Goal: Information Seeking & Learning: Learn about a topic

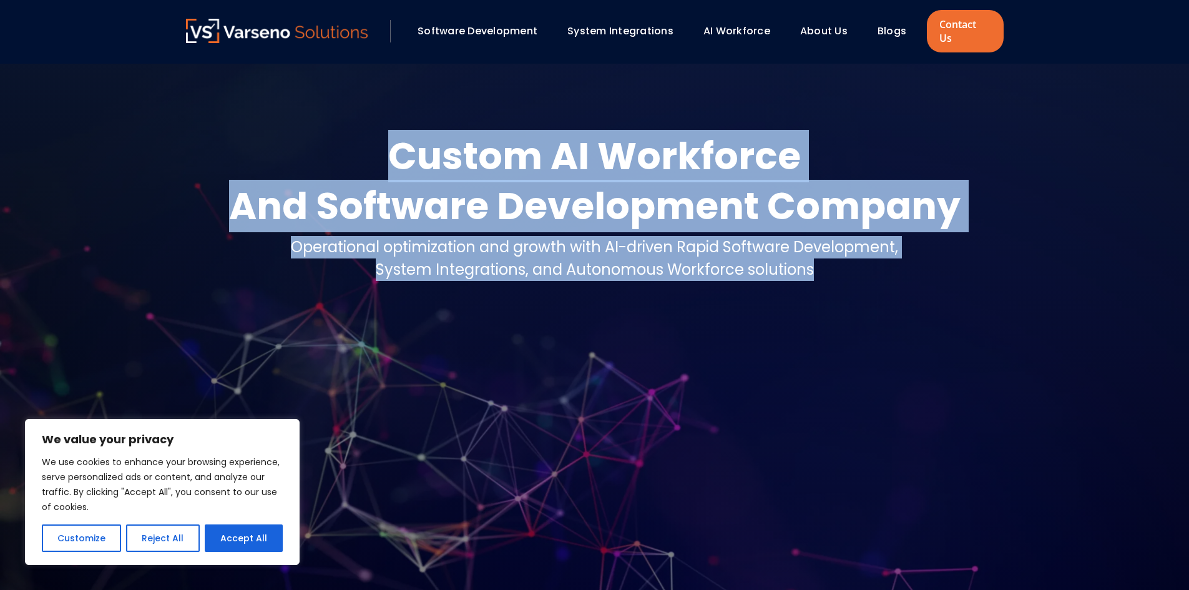
copy div "Custom AI Workforce And Software Development Company Operational optimization a…"
drag, startPoint x: 344, startPoint y: 128, endPoint x: 927, endPoint y: 263, distance: 598.2
click at [927, 263] on div "Custom AI Workforce And Software Development Company Operational optimization a…" at bounding box center [594, 211] width 817 height 160
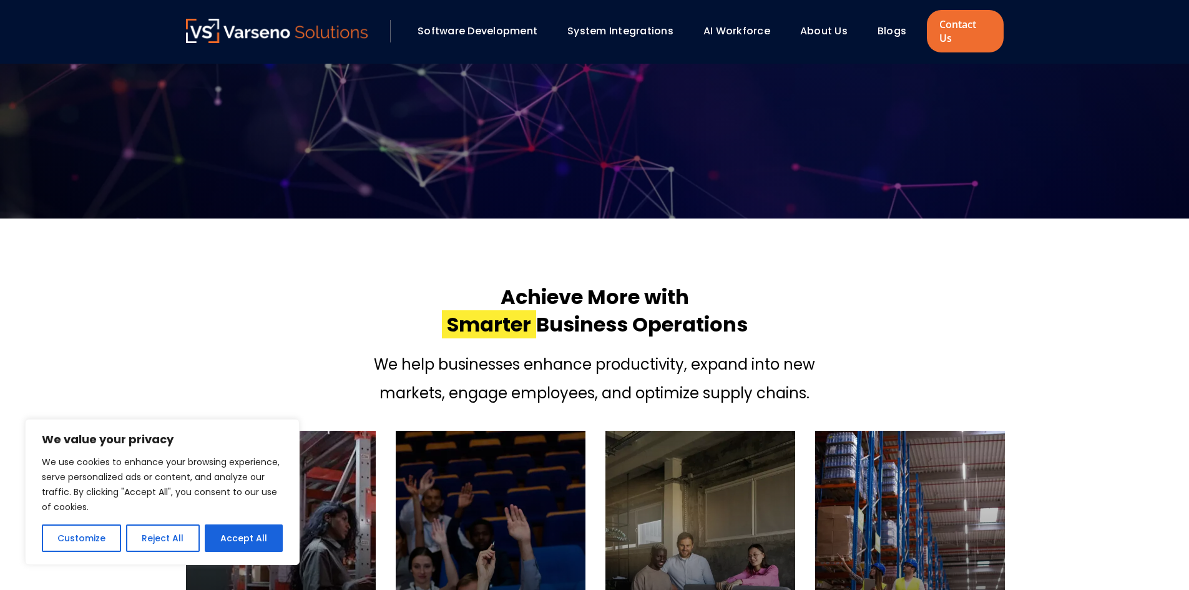
scroll to position [395, 0]
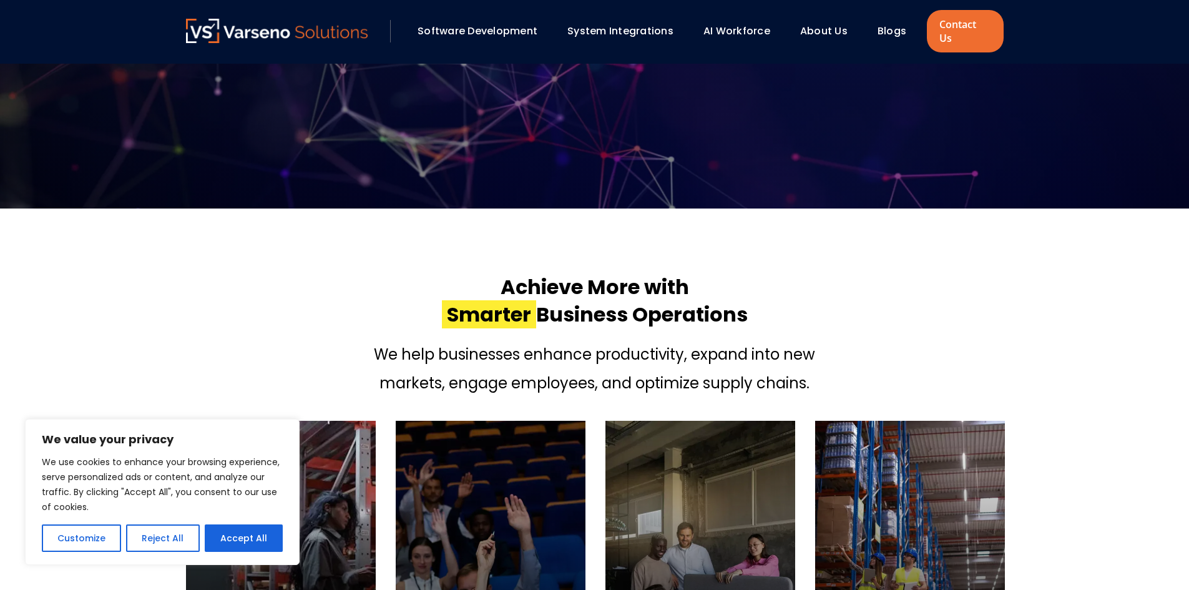
click at [812, 31] on link "About Us" at bounding box center [823, 31] width 47 height 14
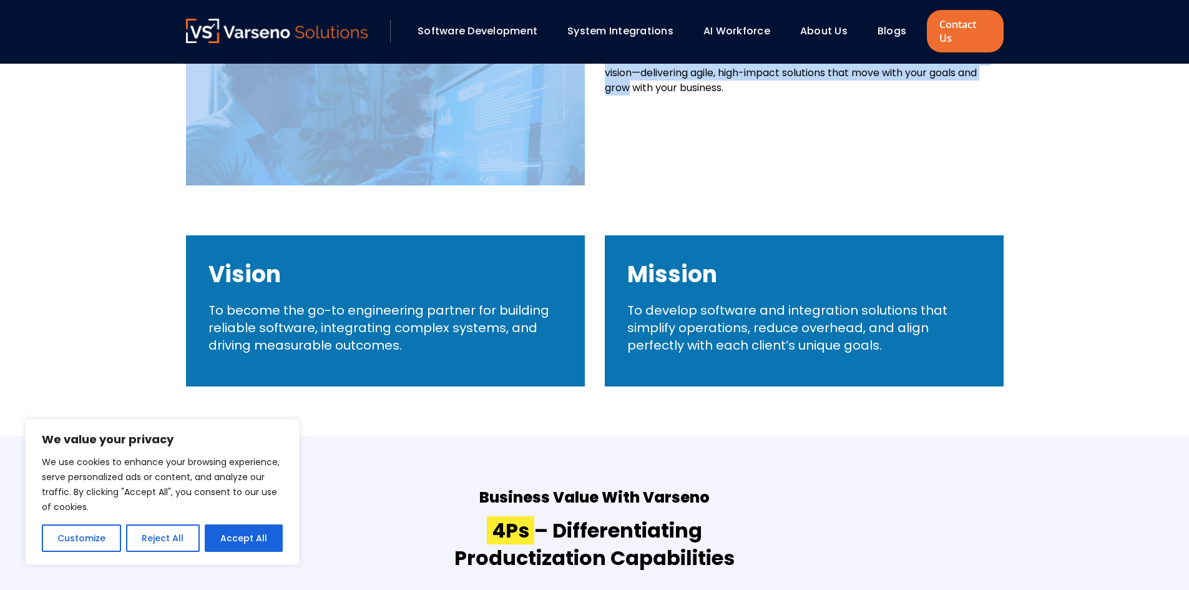
scroll to position [479, 0]
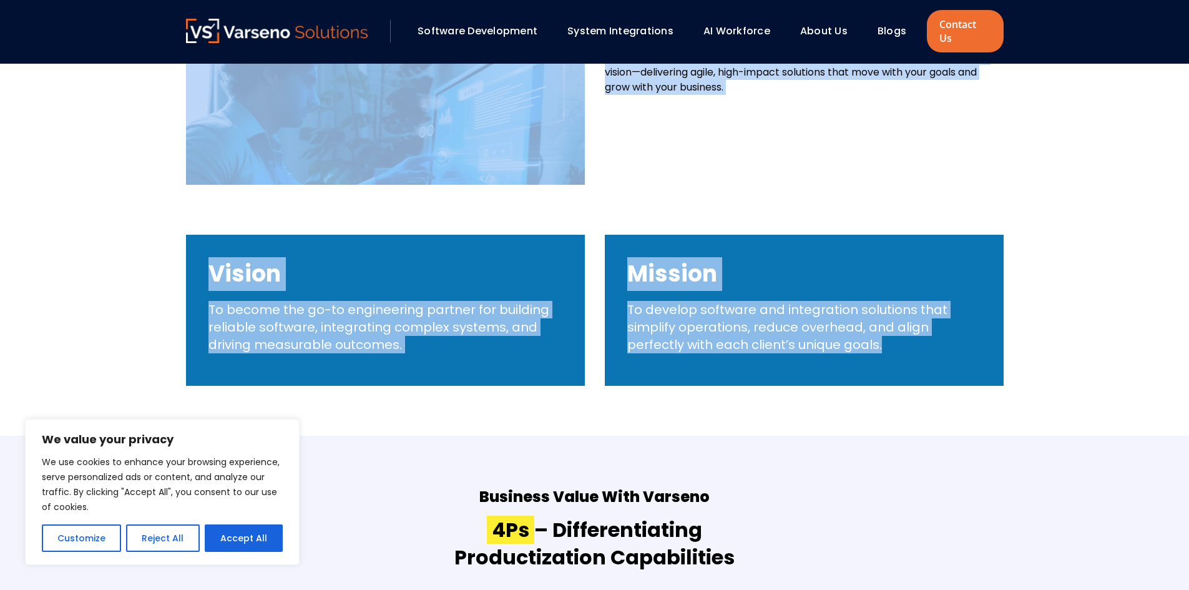
drag, startPoint x: 489, startPoint y: 153, endPoint x: 951, endPoint y: 353, distance: 503.1
copy body "About Us Building the Backbone of Digital-First Enterprises Who We Are Strategi…"
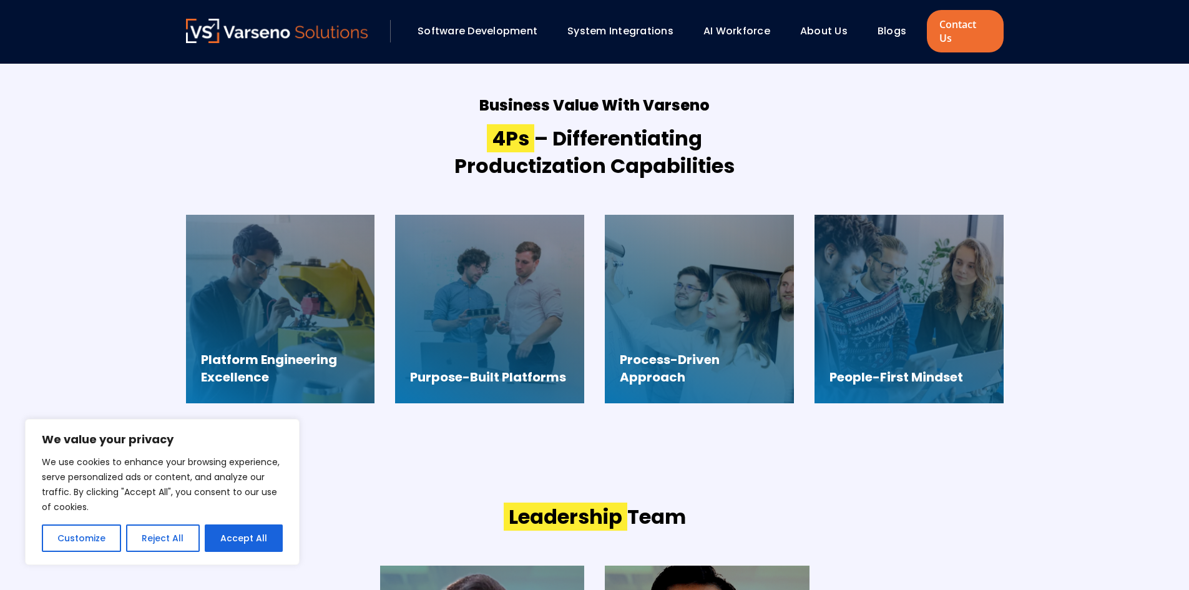
scroll to position [872, 0]
